Goal: Check status: Check status

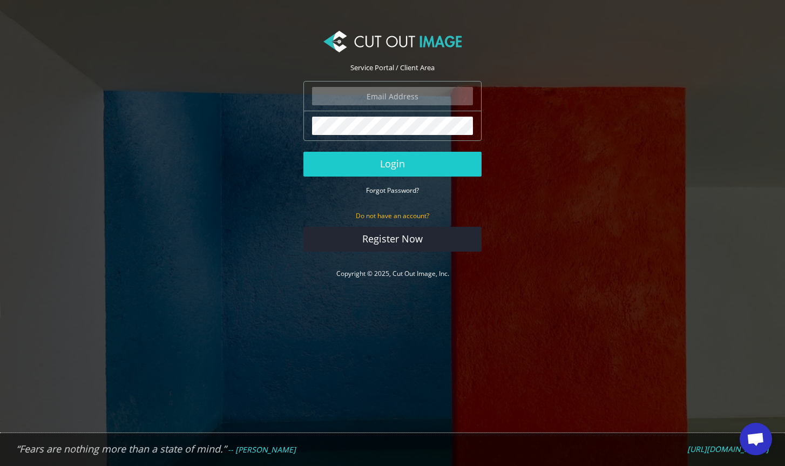
click at [383, 99] on input "email" at bounding box center [392, 96] width 161 height 18
type input "[PERSON_NAME][EMAIL_ADDRESS][DOMAIN_NAME]"
click at [303, 152] on button "Login" at bounding box center [392, 164] width 178 height 25
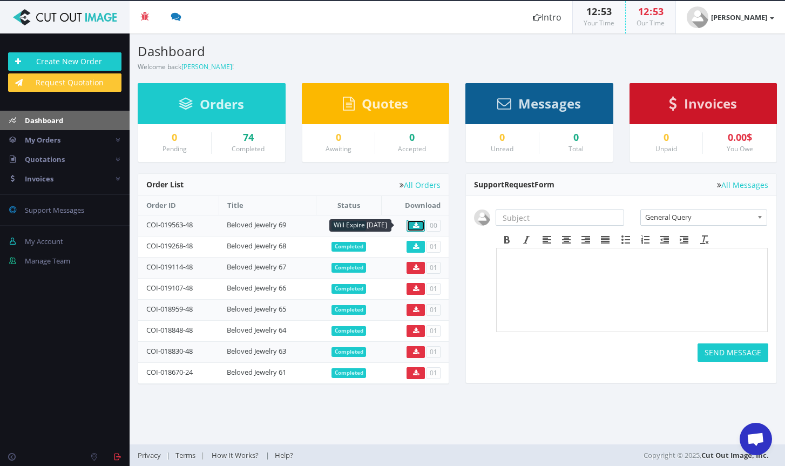
click at [415, 226] on icon at bounding box center [416, 225] width 6 height 6
